Goal: Use online tool/utility: Utilize a website feature to perform a specific function

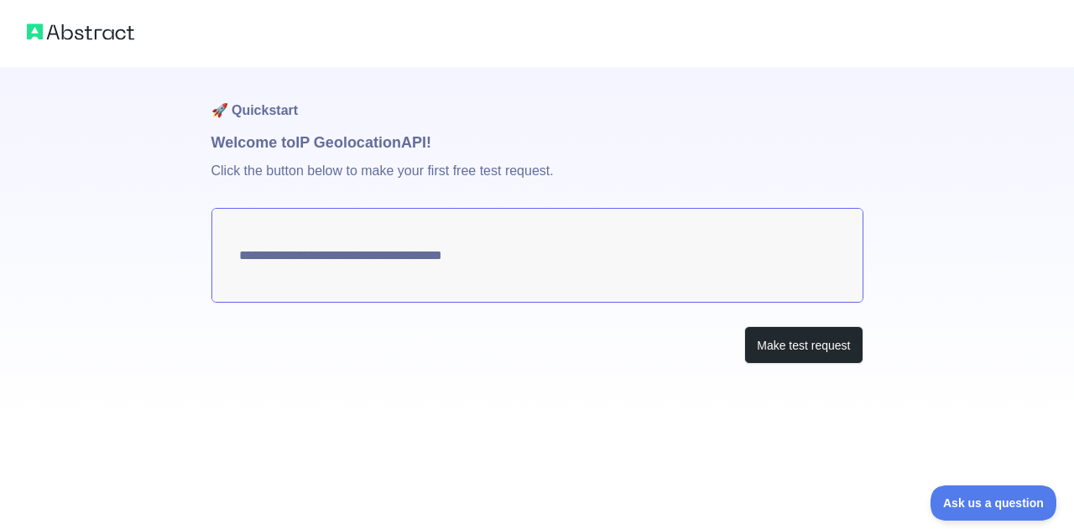
type textarea "**********"
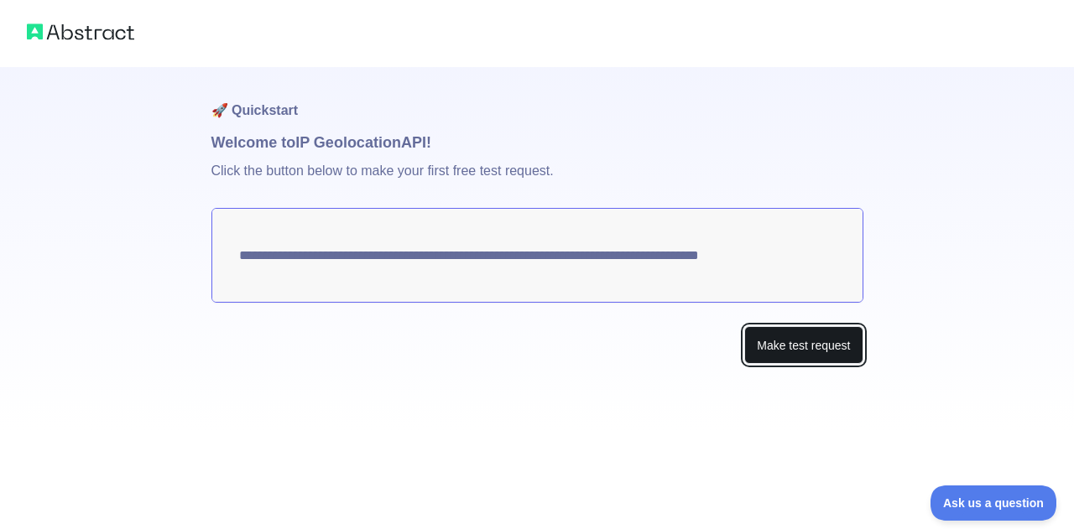
click at [796, 345] on button "Make test request" at bounding box center [803, 345] width 118 height 38
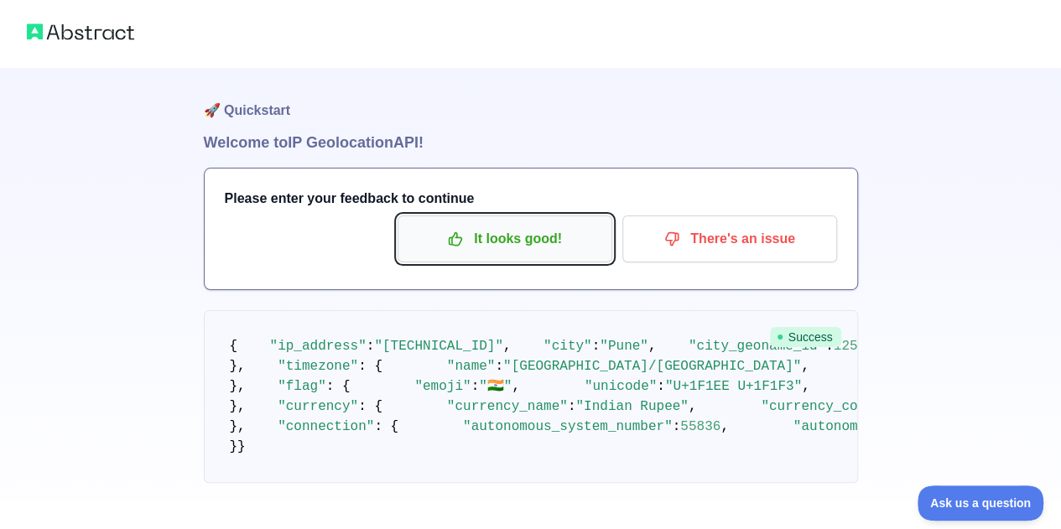
click at [492, 241] on p "It looks good!" at bounding box center [505, 239] width 190 height 29
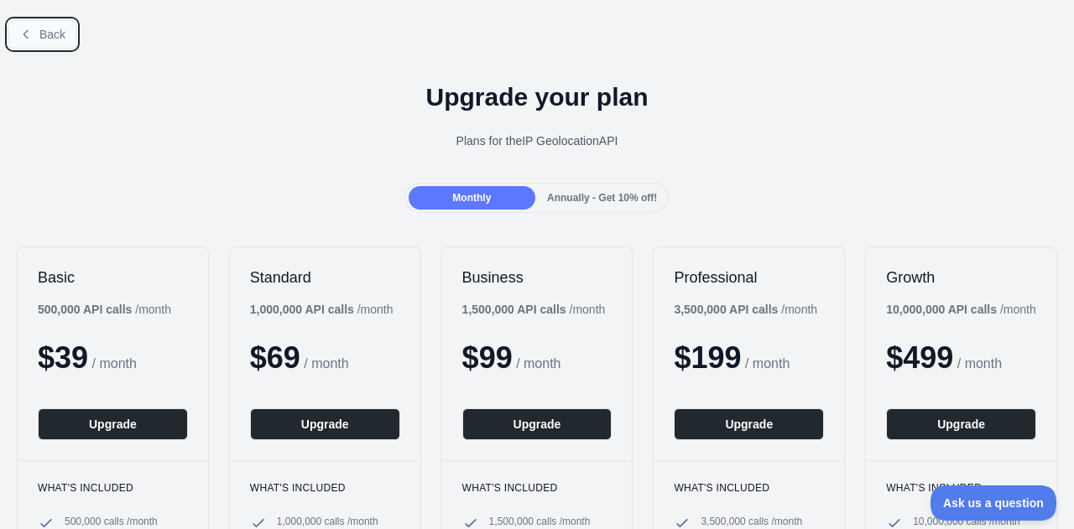
click at [42, 33] on span "Back" at bounding box center [52, 34] width 26 height 13
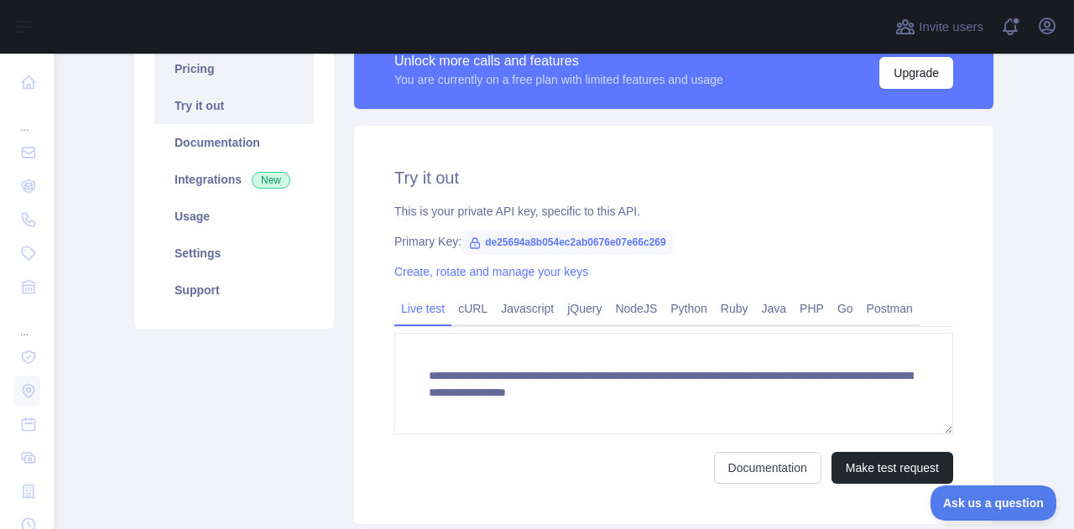
scroll to position [168, 0]
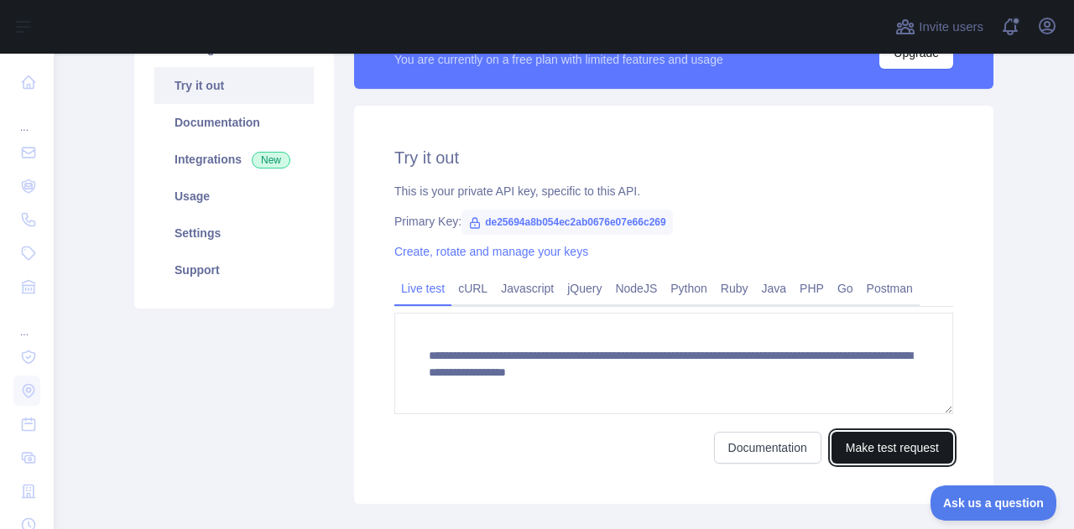
click at [890, 450] on button "Make test request" at bounding box center [892, 448] width 122 height 32
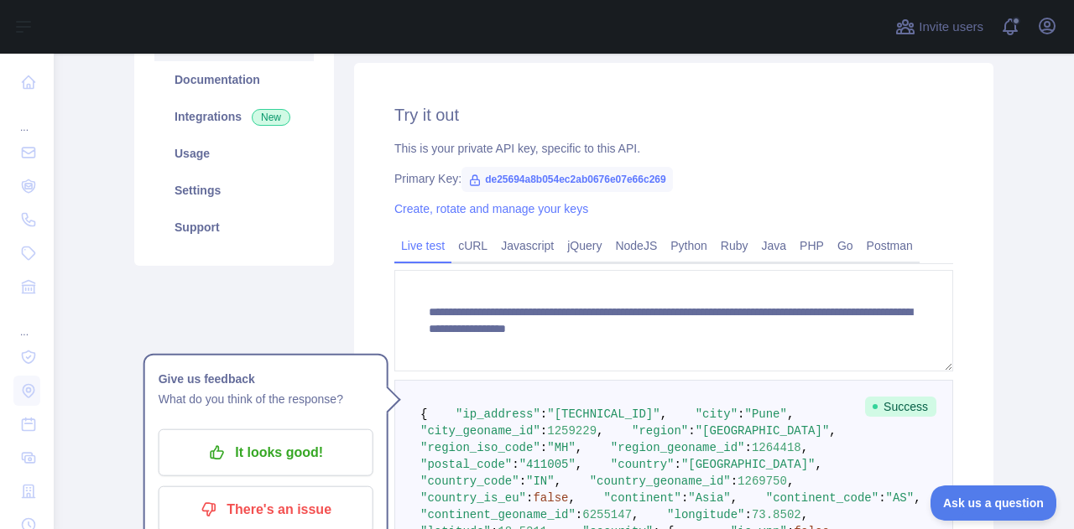
scroll to position [84, 0]
